Goal: Navigation & Orientation: Find specific page/section

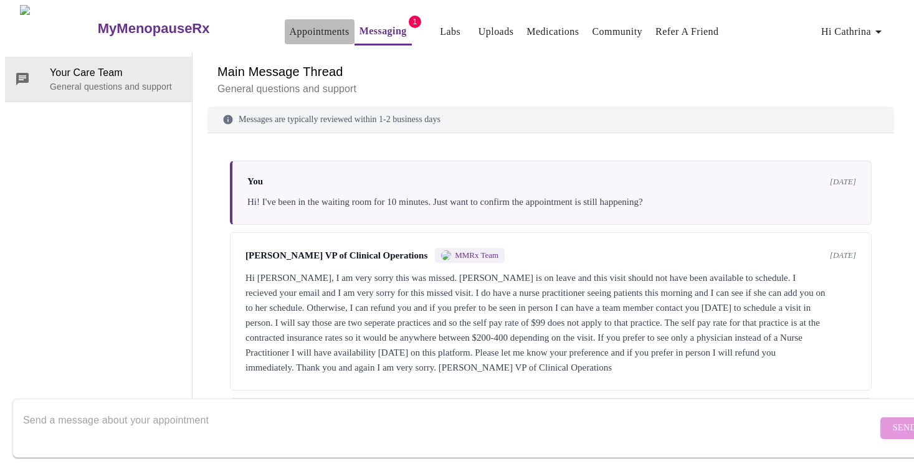
click at [300, 25] on link "Appointments" at bounding box center [320, 31] width 60 height 17
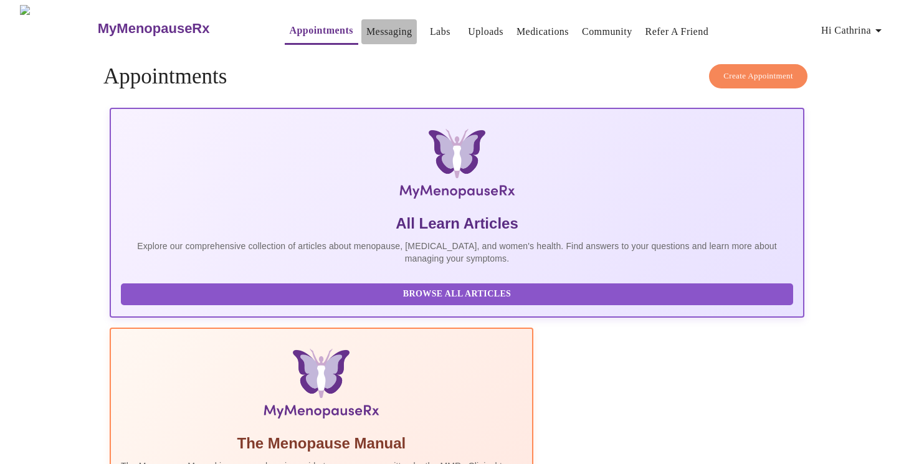
click at [366, 34] on link "Messaging" at bounding box center [388, 31] width 45 height 17
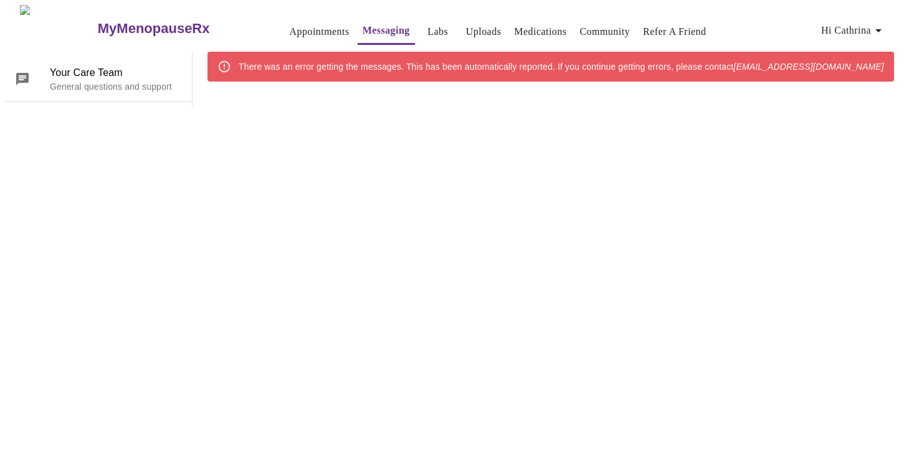
click at [375, 65] on div "There was an error getting the messages. This has been automatically reported. …" at bounding box center [562, 66] width 646 height 22
click at [317, 55] on div "There was an error getting the messages. This has been automatically reported. …" at bounding box center [562, 66] width 646 height 22
click at [428, 24] on link "Labs" at bounding box center [438, 31] width 21 height 17
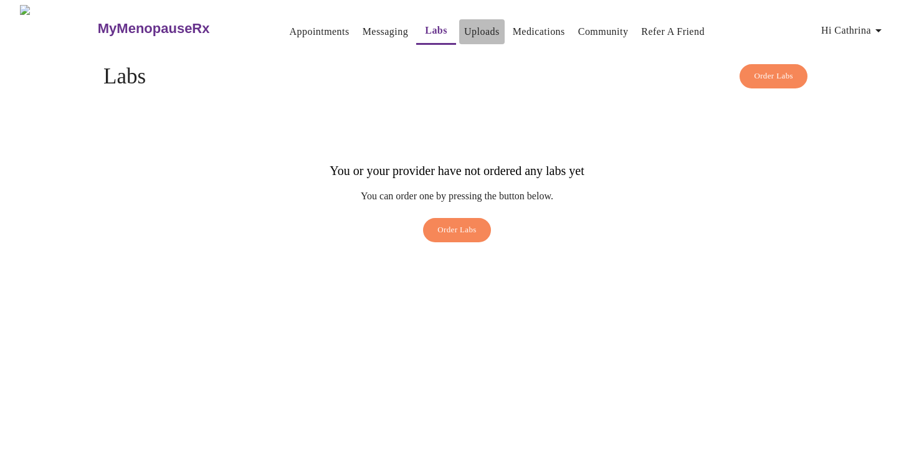
click at [464, 30] on link "Uploads" at bounding box center [482, 31] width 36 height 17
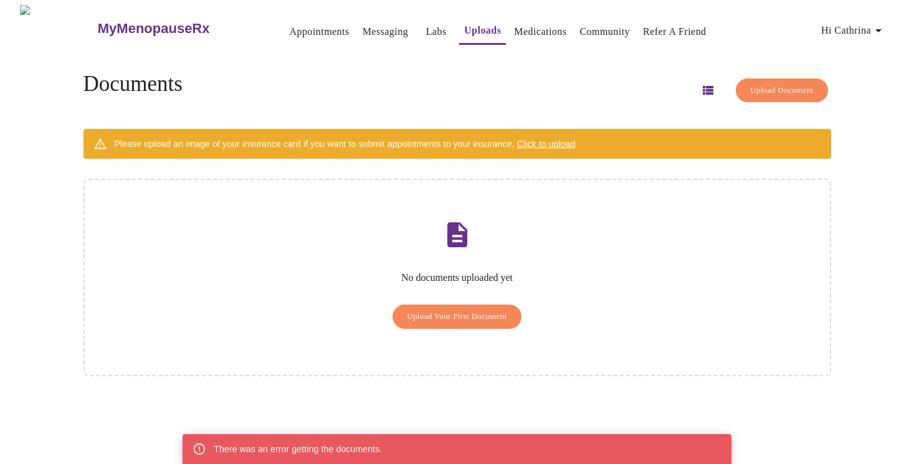
click at [524, 37] on button "Medications" at bounding box center [540, 31] width 62 height 25
click at [527, 38] on button "Medications" at bounding box center [540, 31] width 62 height 25
click at [602, 32] on link "Community" at bounding box center [605, 31] width 50 height 17
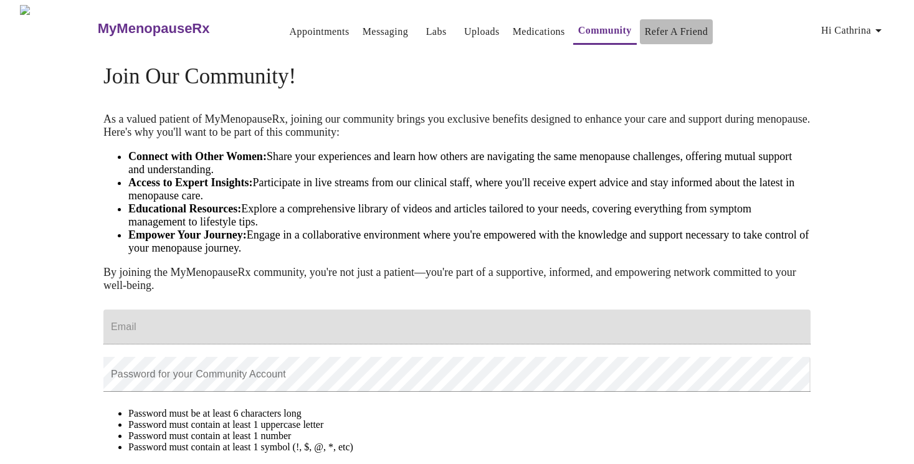
click at [656, 32] on link "Refer a Friend" at bounding box center [677, 31] width 64 height 17
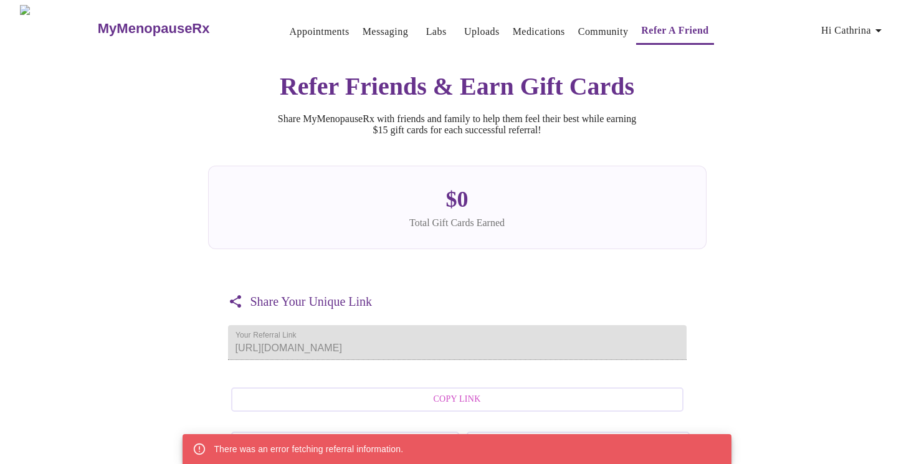
click at [290, 25] on link "Appointments" at bounding box center [320, 31] width 60 height 17
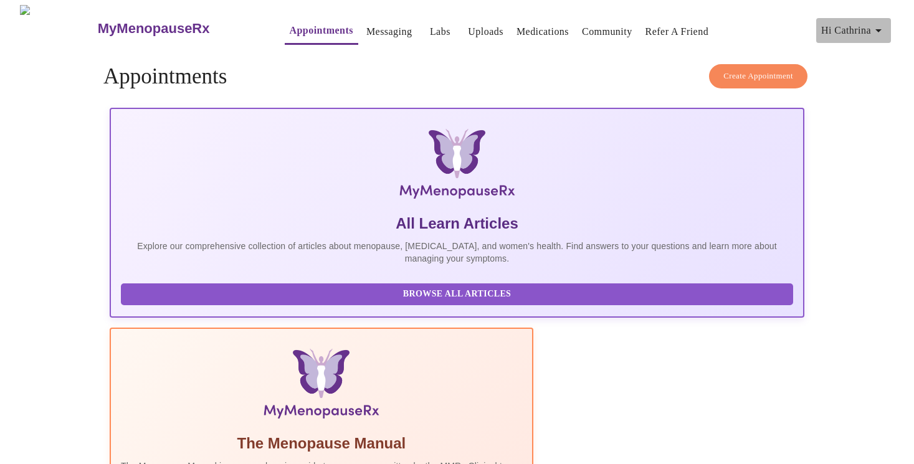
click at [848, 24] on span "Hi Cathrina" at bounding box center [853, 30] width 65 height 17
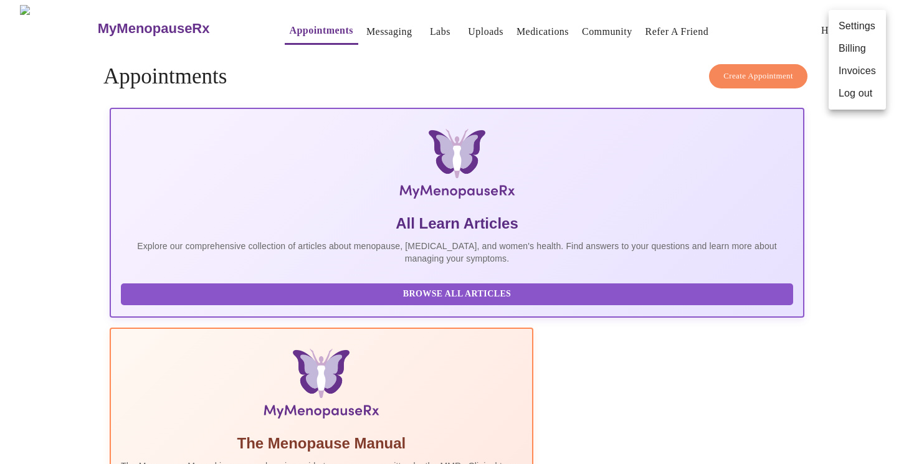
click at [601, 66] on div at bounding box center [457, 232] width 914 height 464
